Goal: Check status: Check status

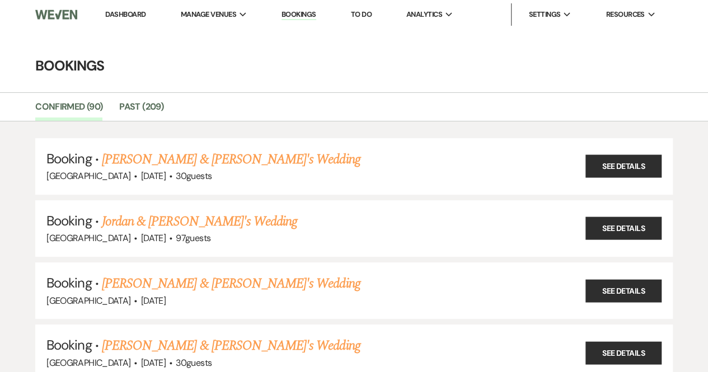
click at [296, 21] on li "Bookings" at bounding box center [299, 14] width 46 height 22
click at [294, 11] on link "Bookings" at bounding box center [299, 15] width 35 height 11
click at [136, 12] on link "Dashboard" at bounding box center [125, 15] width 40 height 10
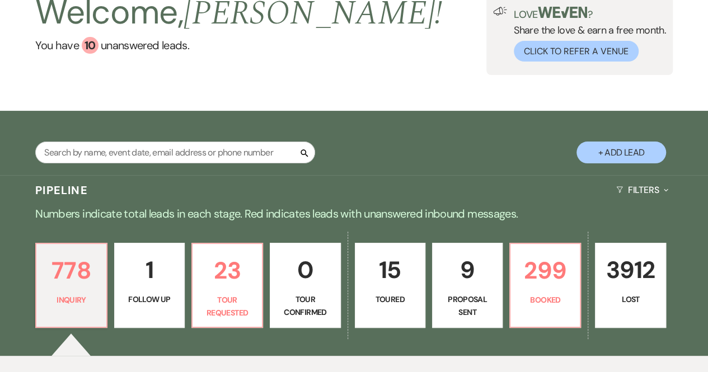
scroll to position [77, 0]
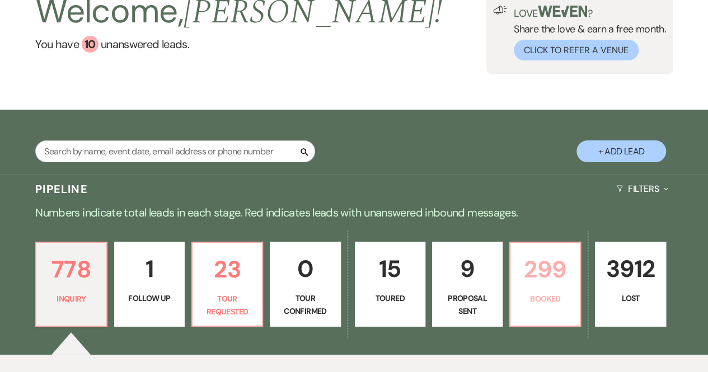
click at [549, 293] on p "Booked" at bounding box center [545, 299] width 56 height 12
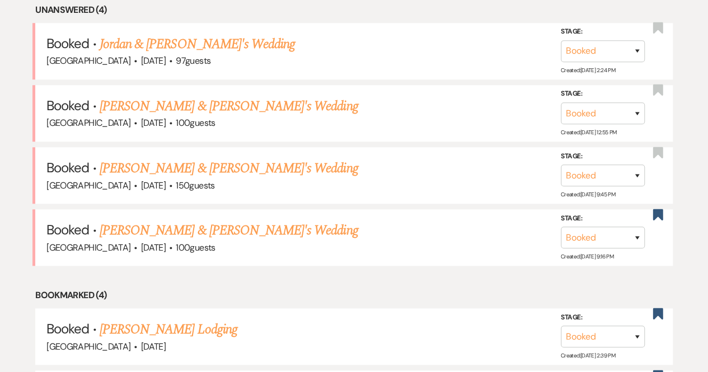
scroll to position [470, 0]
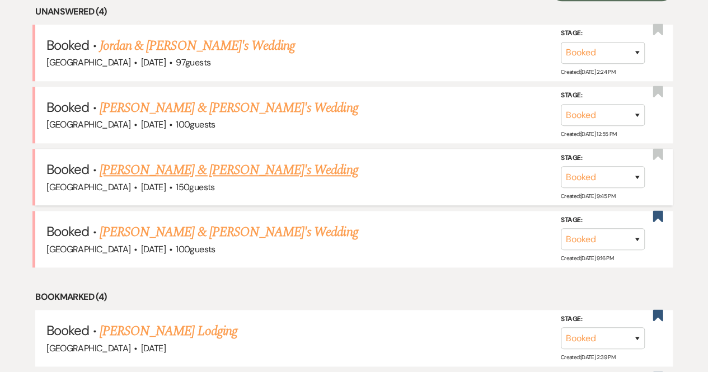
click at [206, 175] on link "[PERSON_NAME] & [PERSON_NAME]'s Wedding" at bounding box center [229, 170] width 259 height 20
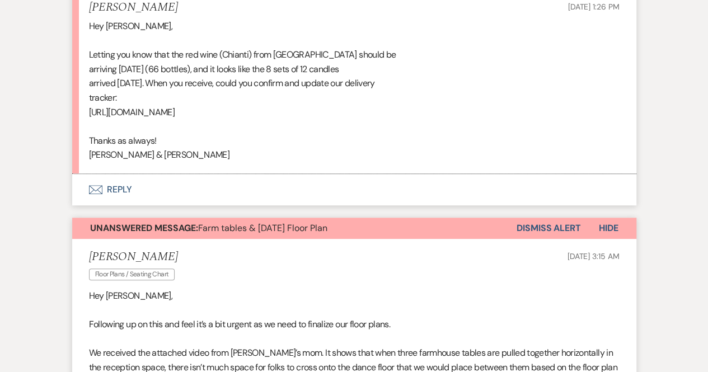
scroll to position [38670, 0]
